Goal: Task Accomplishment & Management: Use online tool/utility

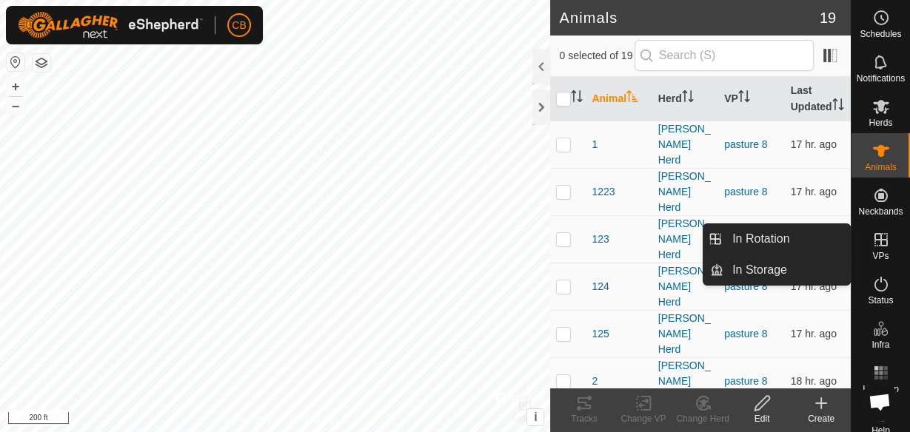
click at [877, 248] on icon at bounding box center [881, 240] width 18 height 18
click at [807, 242] on link "In Rotation" at bounding box center [786, 239] width 127 height 30
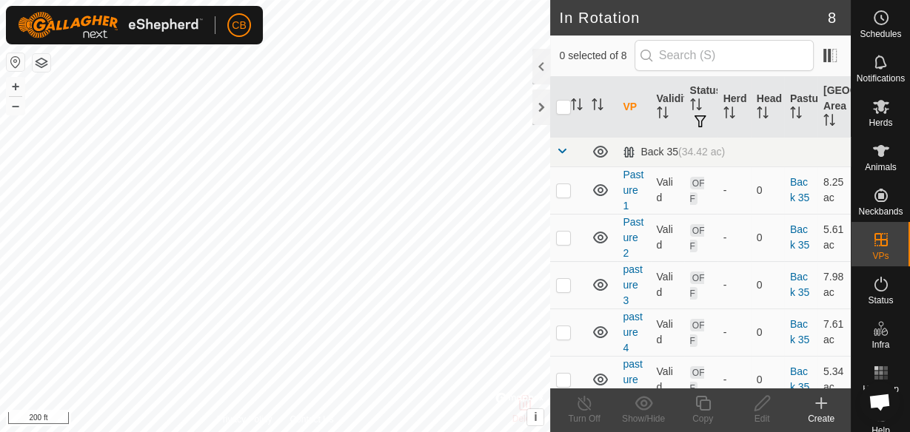
click at [819, 406] on icon at bounding box center [821, 403] width 18 height 18
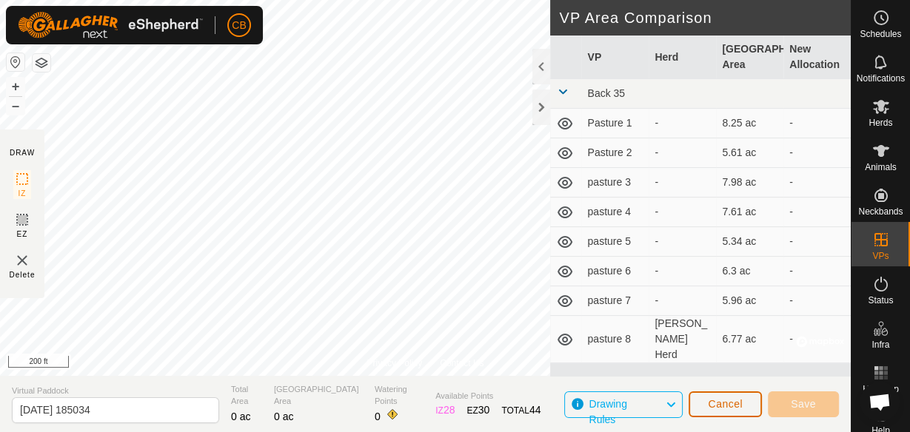
click at [721, 397] on button "Cancel" at bounding box center [724, 405] width 73 height 26
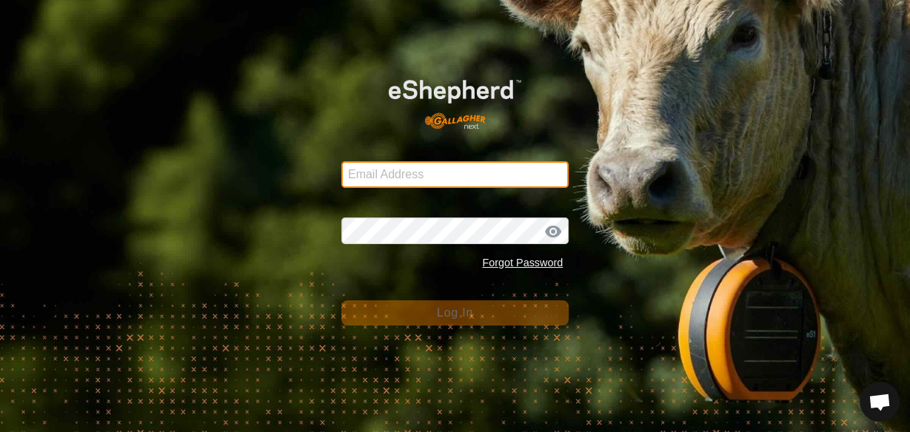
type input "[EMAIL_ADDRESS][DOMAIN_NAME]"
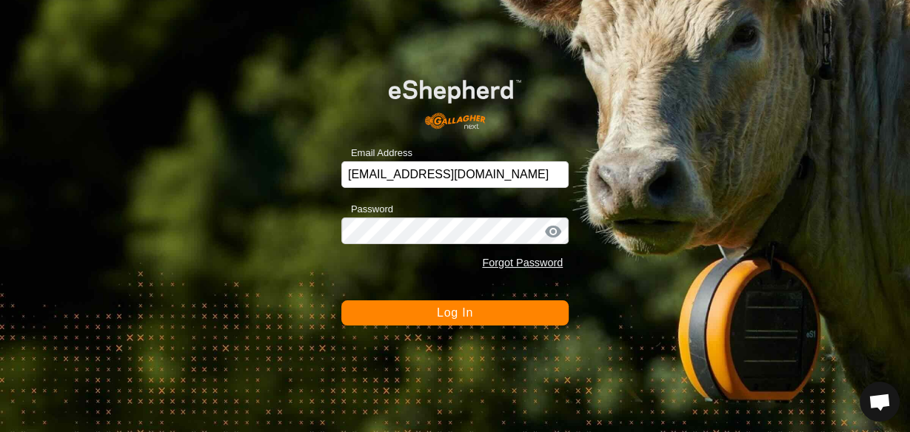
click at [460, 316] on span "Log In" at bounding box center [455, 312] width 36 height 13
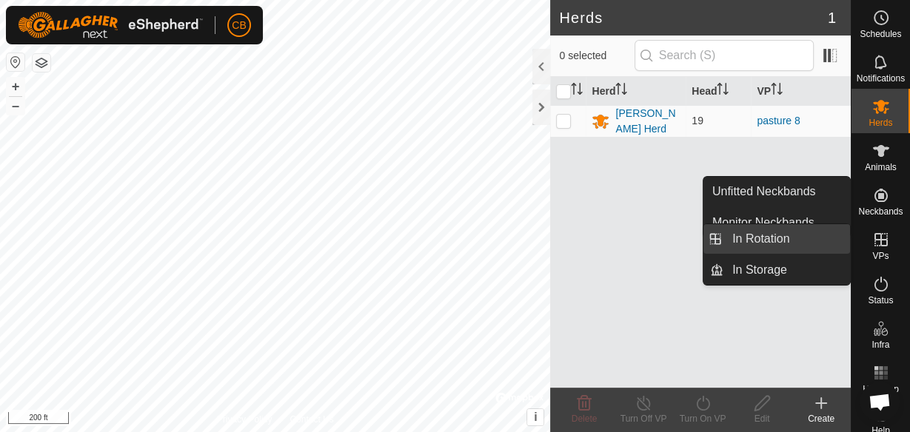
click at [815, 246] on link "In Rotation" at bounding box center [786, 239] width 127 height 30
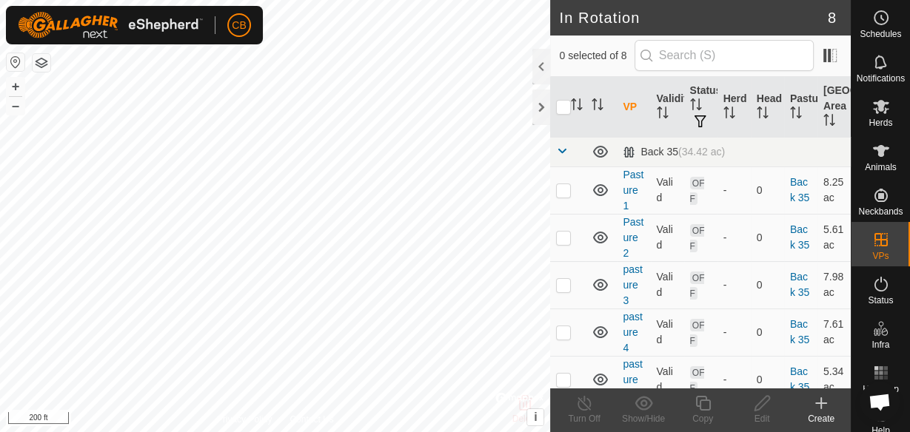
click at [821, 408] on icon at bounding box center [821, 403] width 0 height 10
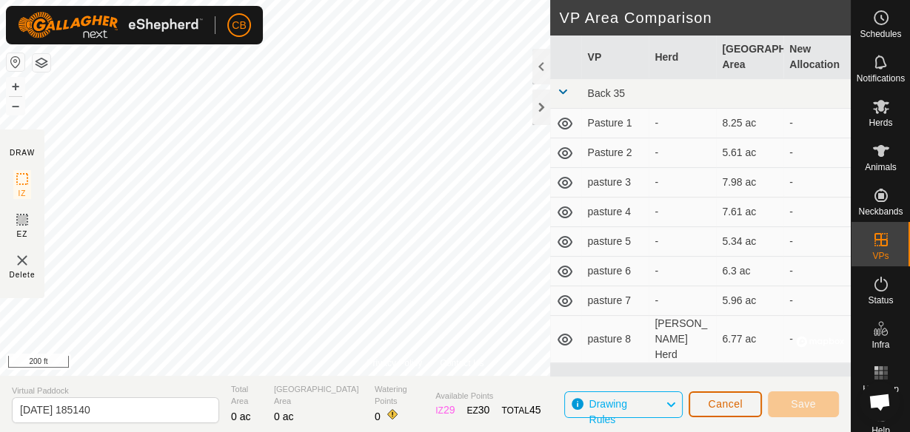
click at [742, 409] on button "Cancel" at bounding box center [724, 405] width 73 height 26
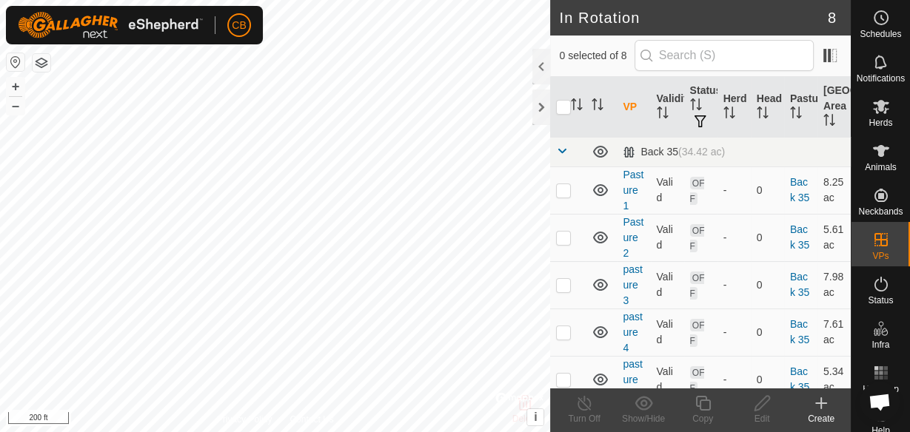
click at [810, 409] on create-svg-icon at bounding box center [820, 403] width 59 height 18
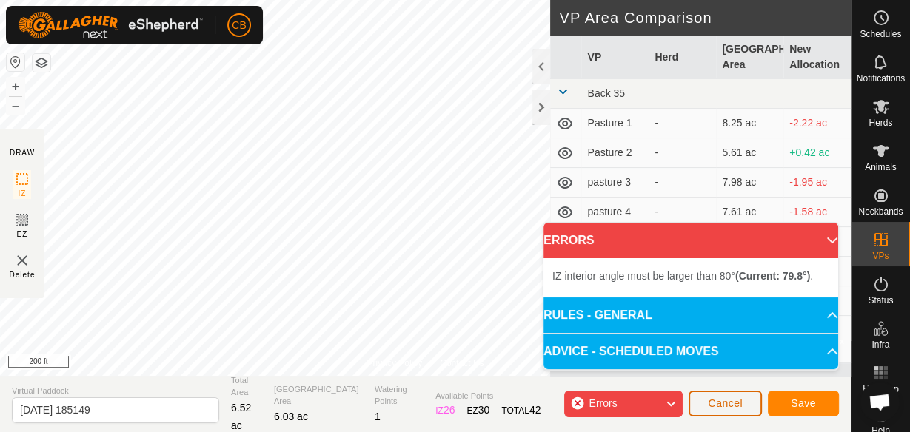
click at [738, 404] on span "Cancel" at bounding box center [725, 403] width 35 height 12
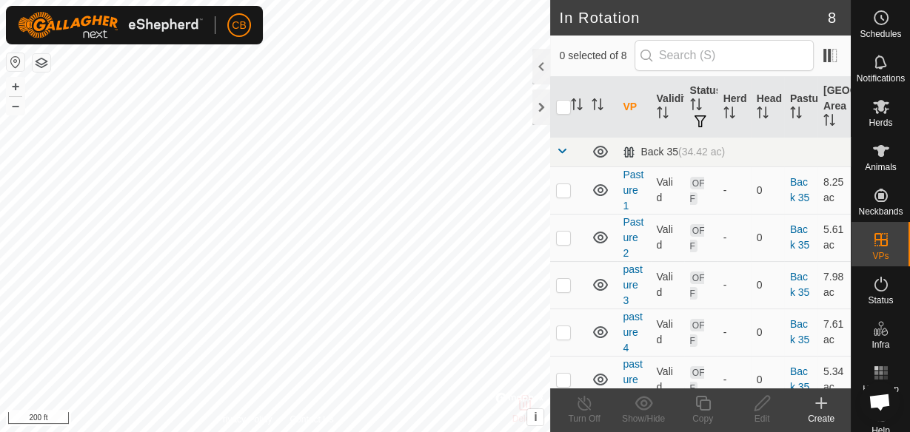
click at [819, 411] on icon at bounding box center [821, 403] width 18 height 18
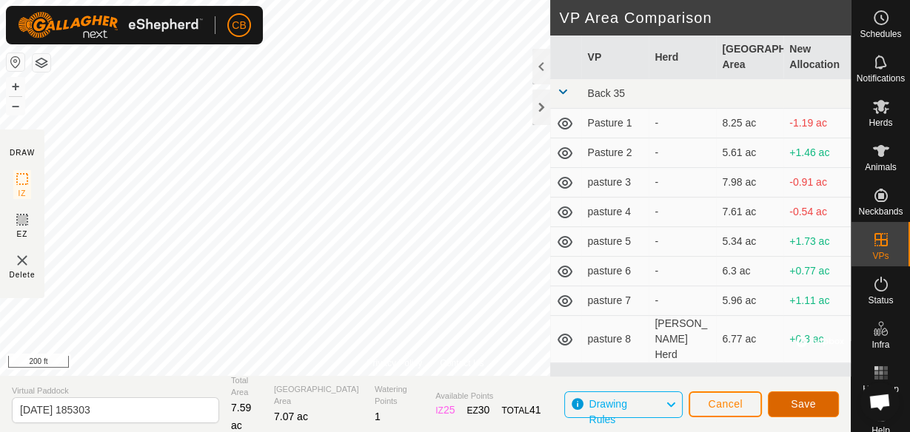
click at [793, 399] on span "Save" at bounding box center [802, 404] width 25 height 12
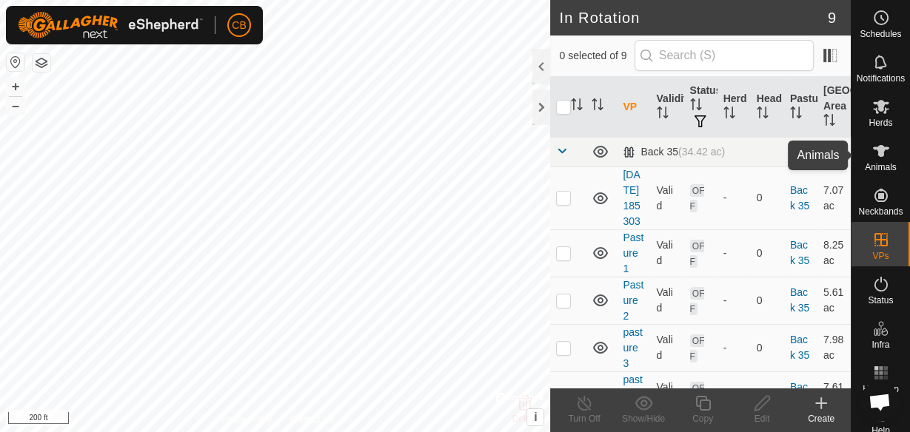
click at [876, 157] on icon at bounding box center [881, 151] width 18 height 18
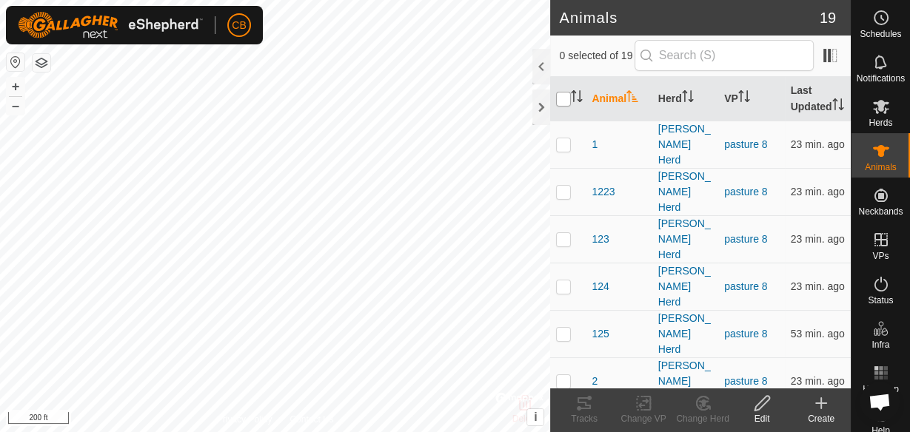
click at [564, 105] on input "checkbox" at bounding box center [563, 99] width 15 height 15
checkbox input "true"
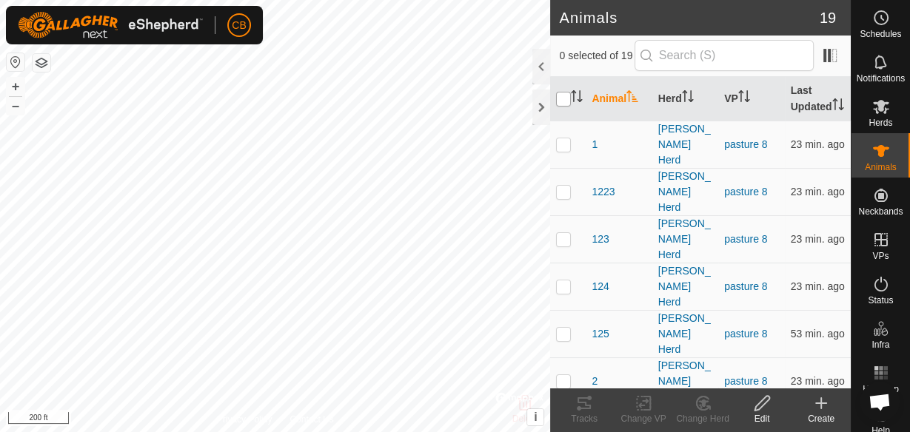
checkbox input "true"
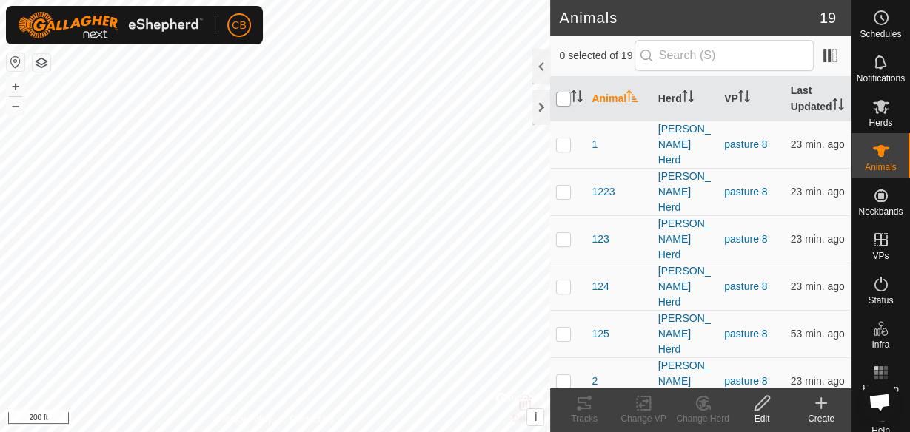
checkbox input "true"
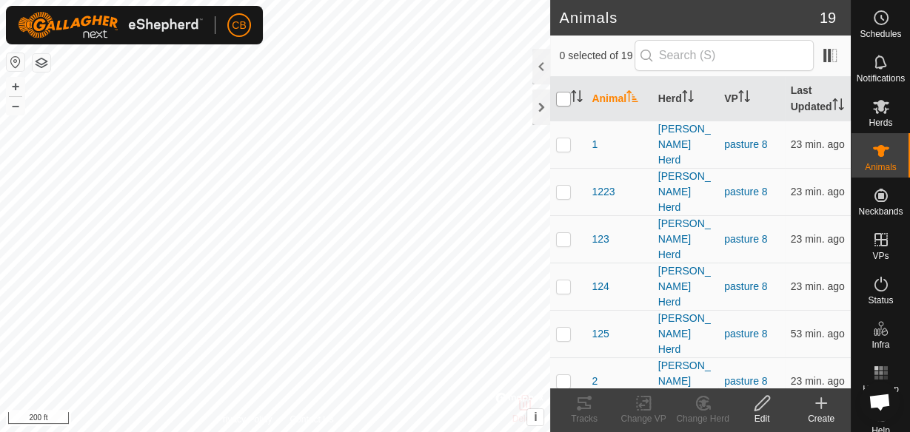
checkbox input "true"
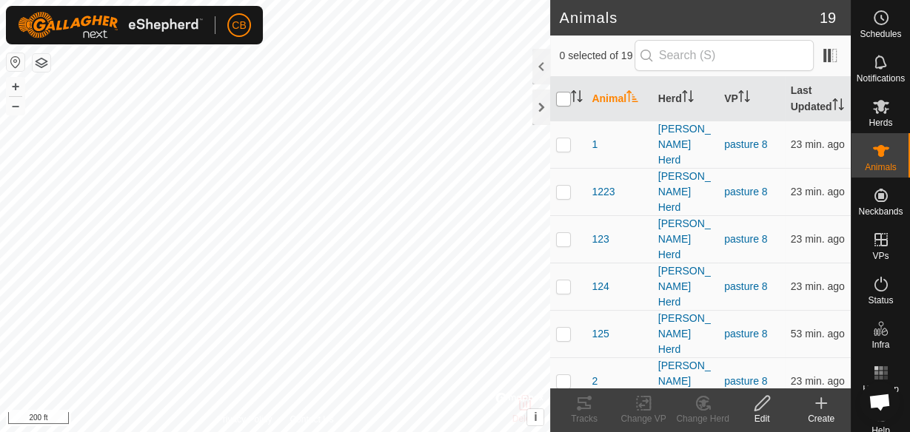
checkbox input "true"
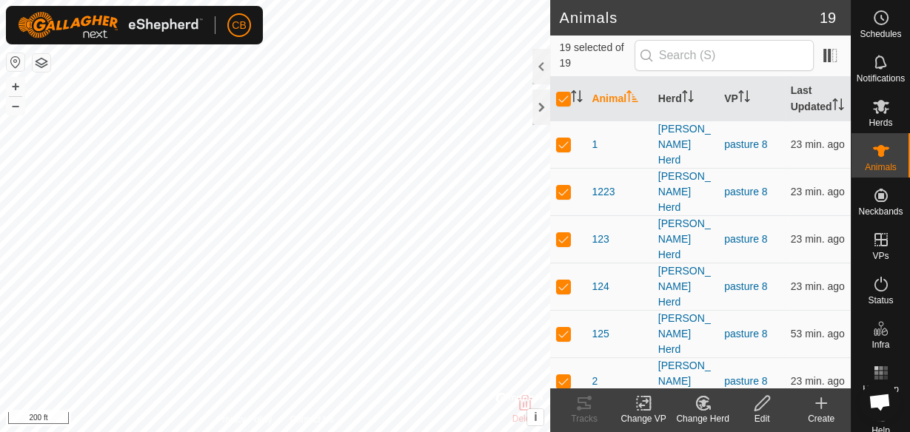
click at [645, 412] on div "Change VP" at bounding box center [643, 418] width 59 height 13
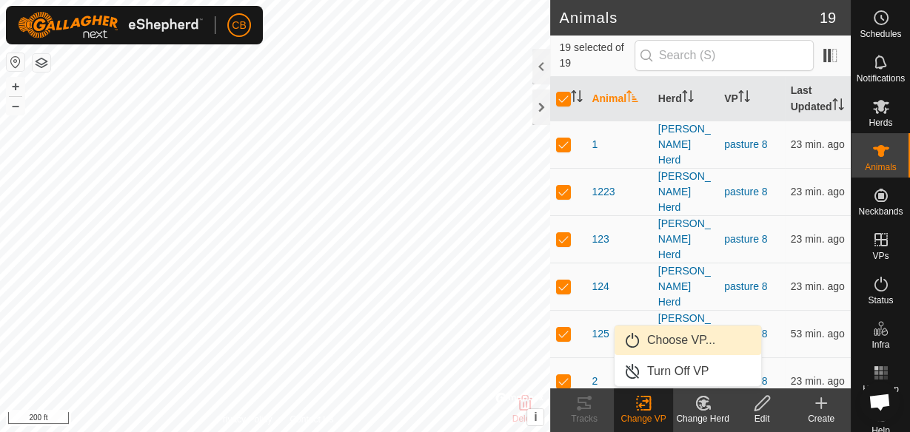
click at [663, 350] on link "Choose VP..." at bounding box center [687, 341] width 147 height 30
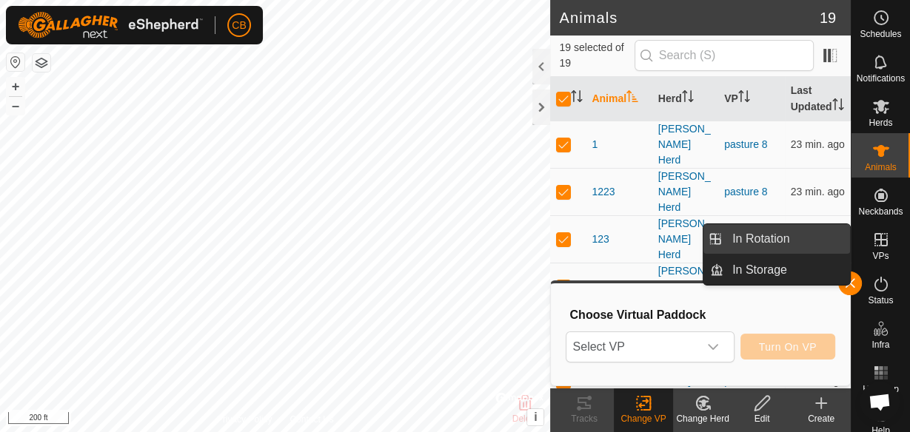
click at [803, 246] on link "In Rotation" at bounding box center [786, 239] width 127 height 30
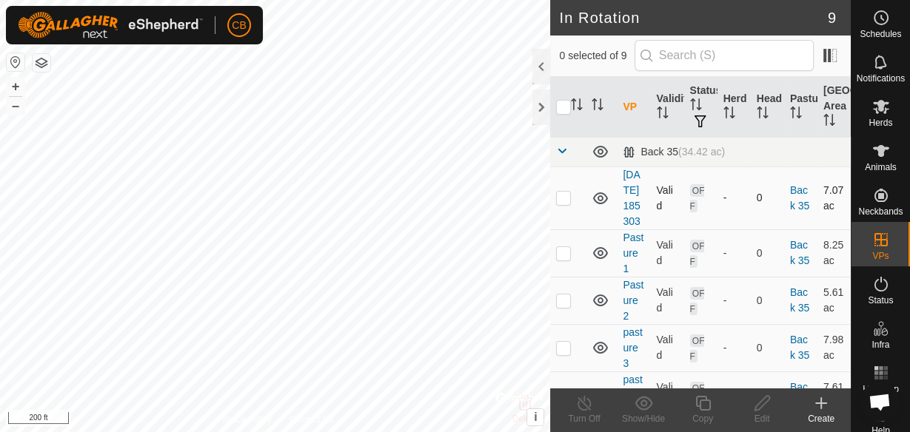
click at [562, 204] on p-checkbox at bounding box center [563, 198] width 15 height 12
checkbox input "true"
click at [759, 403] on icon at bounding box center [762, 403] width 19 height 18
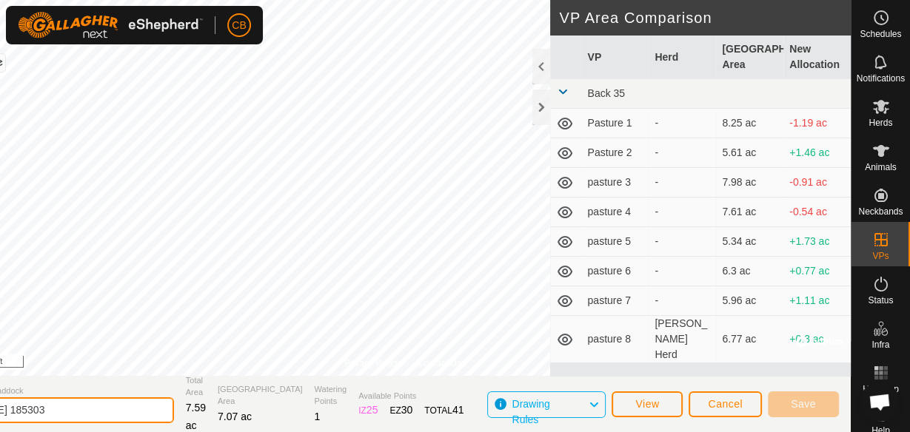
click at [127, 409] on input "[DATE] 185303" at bounding box center [70, 410] width 207 height 26
type input "2"
type input "pasture 9"
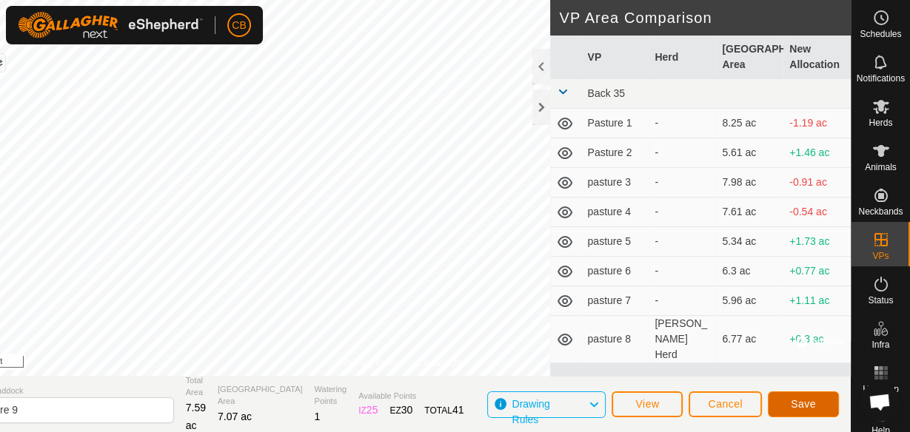
click at [801, 408] on span "Save" at bounding box center [802, 404] width 25 height 12
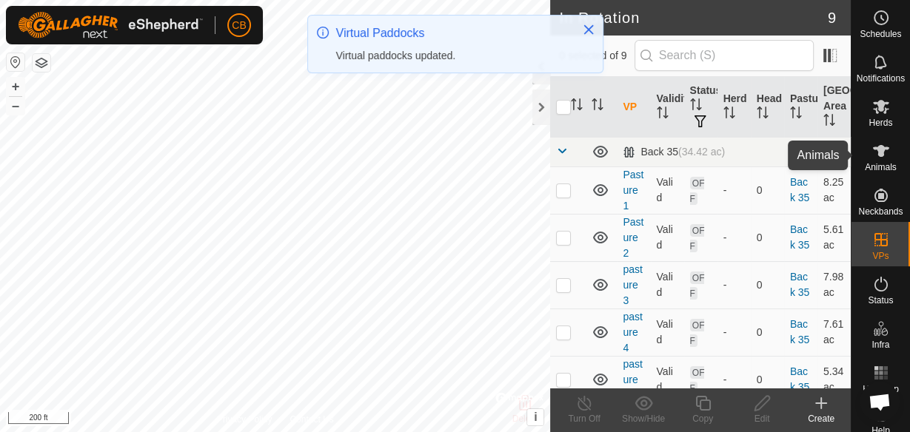
click at [876, 163] on span "Animals" at bounding box center [880, 167] width 32 height 9
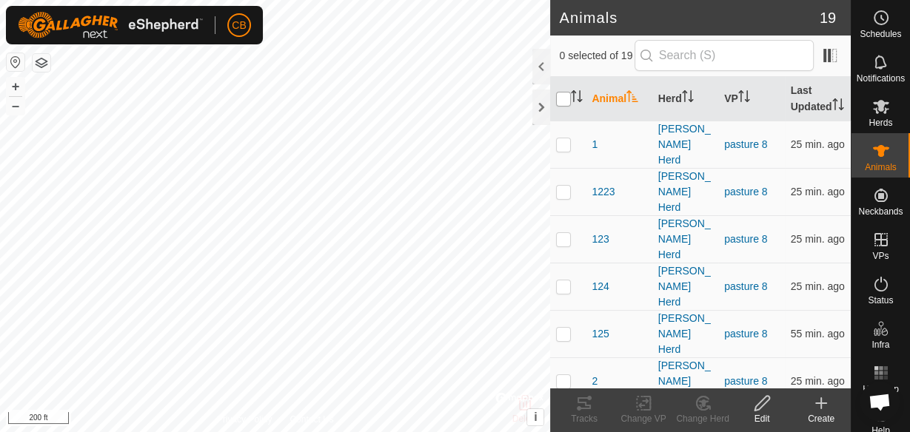
click at [562, 107] on input "checkbox" at bounding box center [563, 99] width 15 height 15
checkbox input "true"
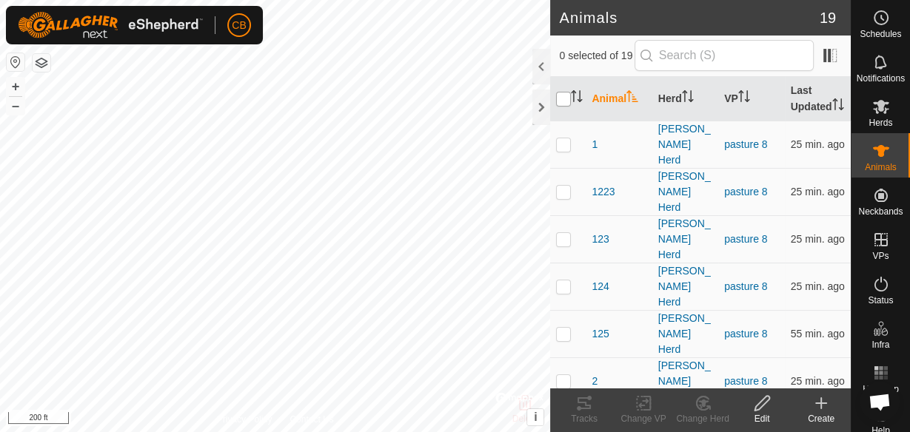
checkbox input "true"
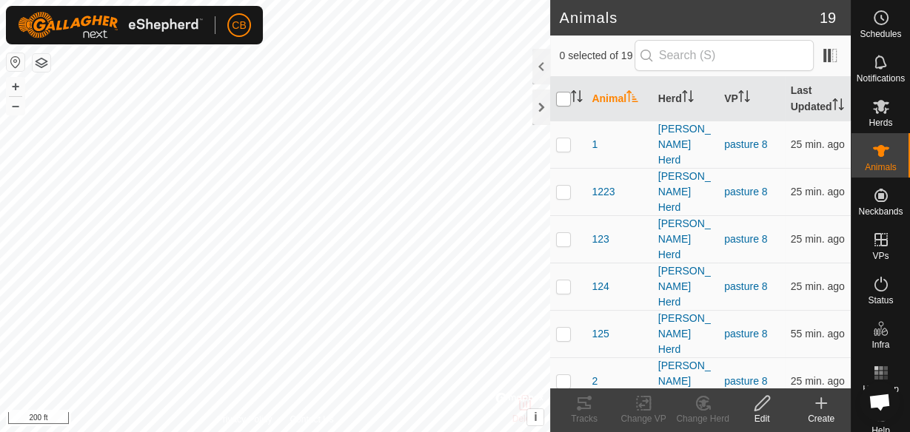
checkbox input "true"
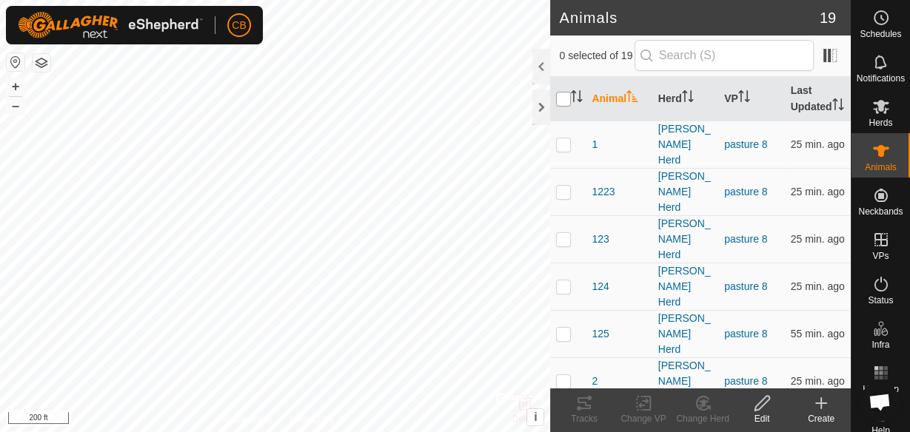
checkbox input "true"
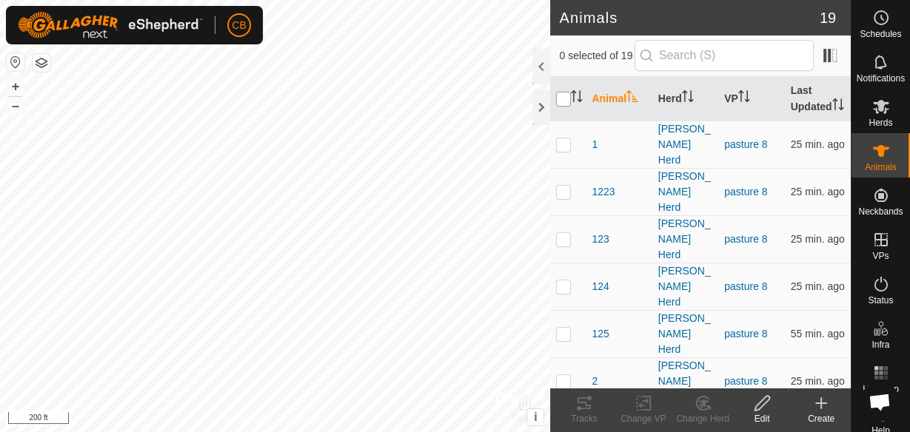
checkbox input "true"
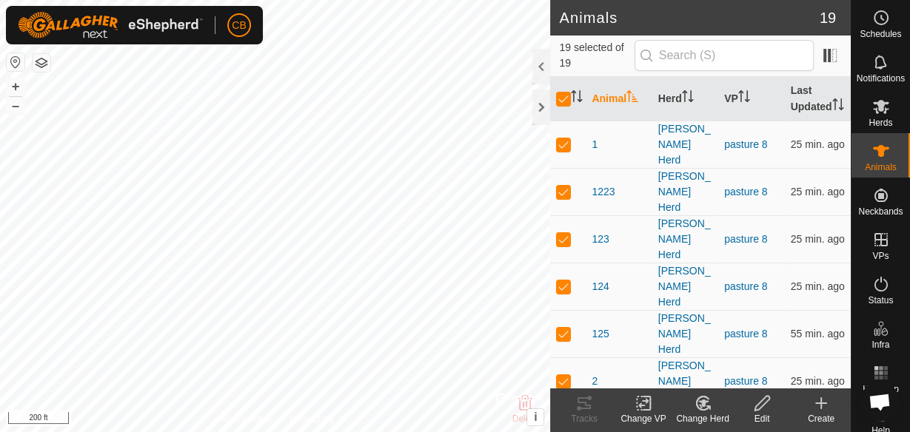
click at [639, 404] on icon at bounding box center [643, 404] width 10 height 10
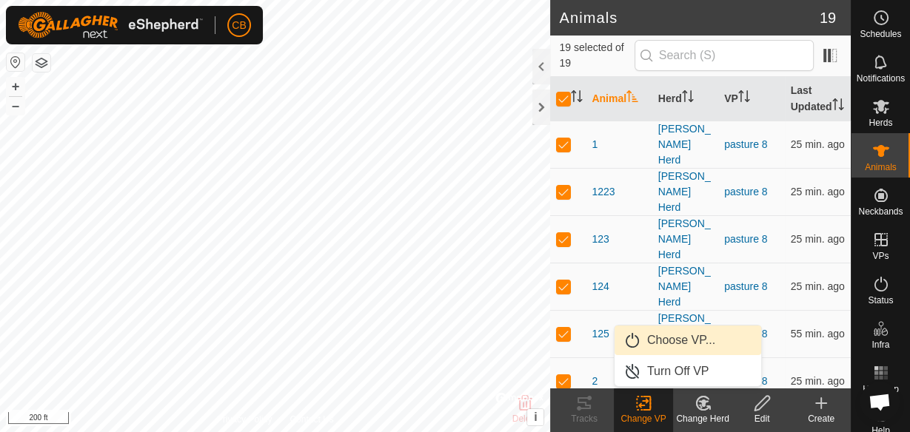
click at [672, 335] on link "Choose VP..." at bounding box center [687, 341] width 147 height 30
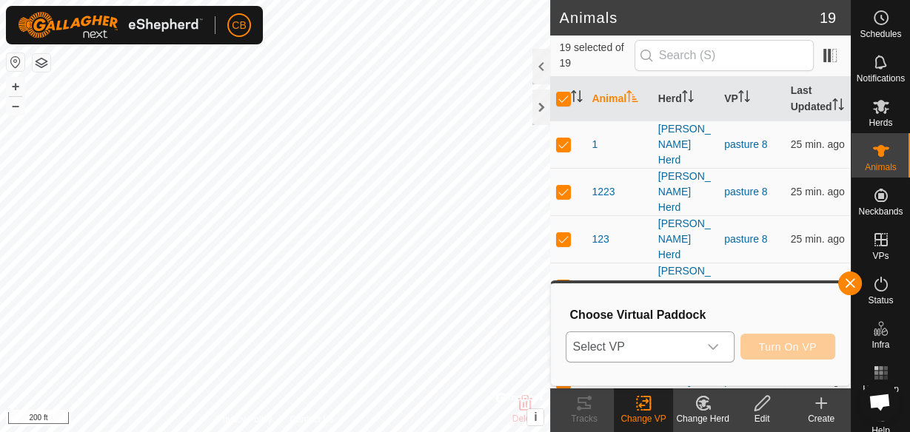
click at [716, 343] on icon "dropdown trigger" at bounding box center [713, 347] width 12 height 12
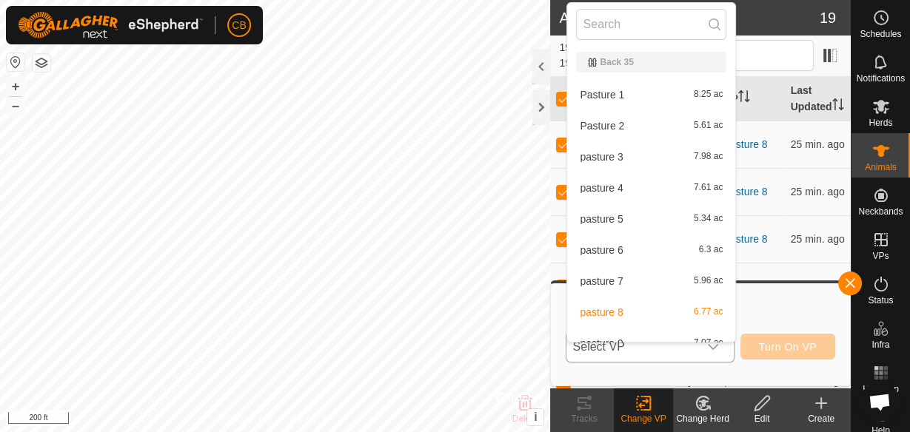
scroll to position [16, 0]
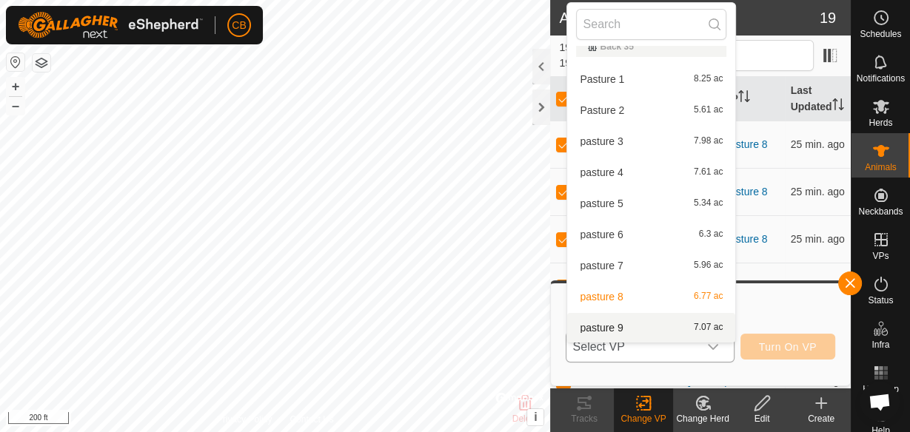
click at [645, 328] on li "pasture 9 7.07 ac" at bounding box center [651, 328] width 168 height 30
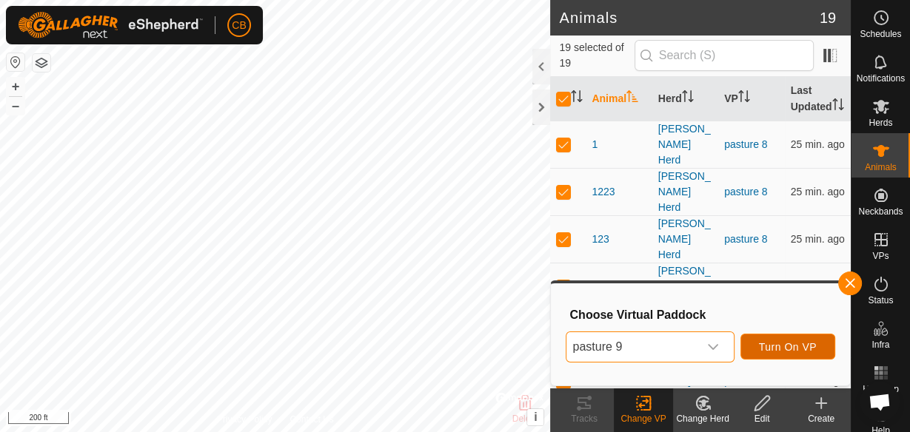
click at [796, 346] on span "Turn On VP" at bounding box center [788, 347] width 58 height 12
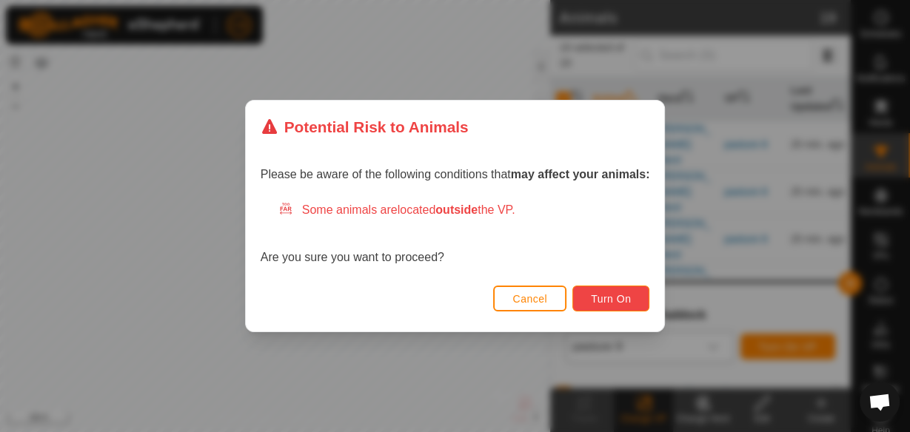
click at [611, 296] on span "Turn On" at bounding box center [611, 299] width 40 height 12
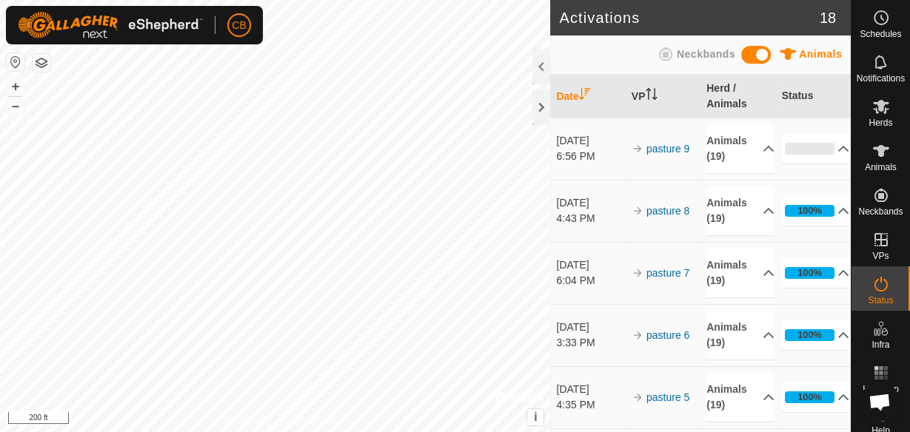
click at [614, 232] on div "Activations 18 Animals Neckbands Date VP Herd / Animals Status [DATE] 6:56 PM p…" at bounding box center [425, 216] width 850 height 432
click at [873, 153] on icon at bounding box center [881, 151] width 16 height 12
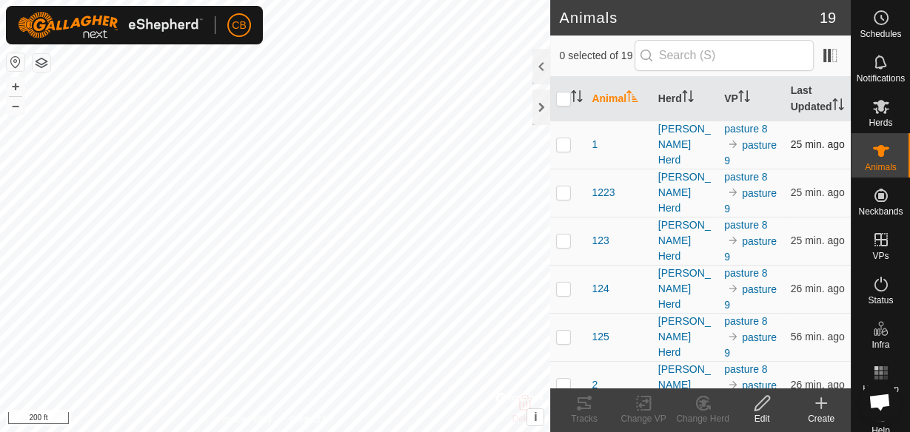
click at [568, 150] on p-checkbox at bounding box center [563, 144] width 15 height 12
checkbox input "true"
click at [585, 402] on icon at bounding box center [583, 403] width 13 height 12
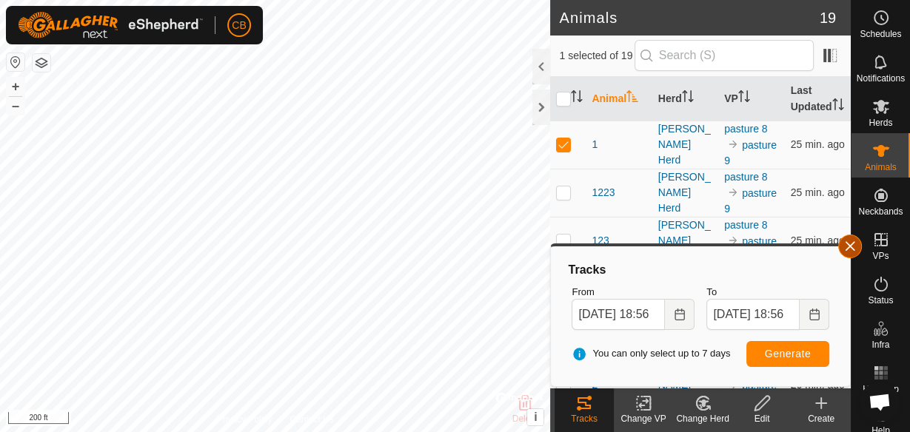
click at [852, 247] on button "button" at bounding box center [850, 247] width 24 height 24
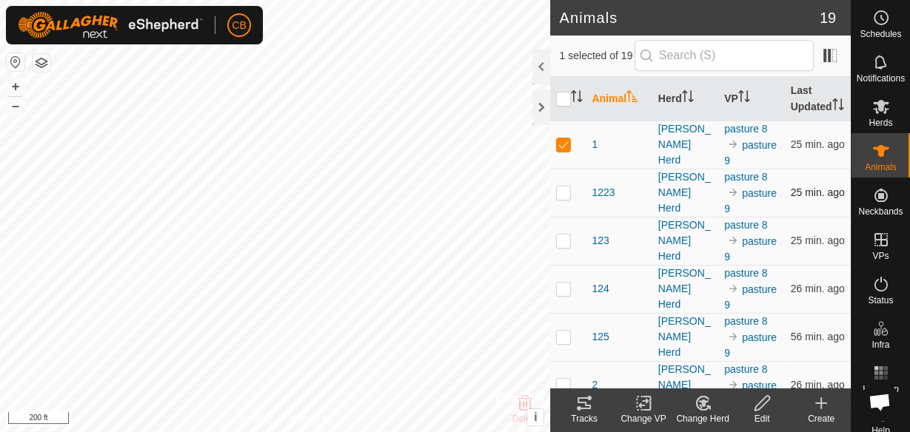
click at [562, 198] on p-checkbox at bounding box center [563, 193] width 15 height 12
checkbox input "true"
click at [565, 150] on p-checkbox at bounding box center [563, 144] width 15 height 12
checkbox input "false"
click at [579, 401] on icon at bounding box center [584, 403] width 18 height 18
